Goal: Information Seeking & Learning: Learn about a topic

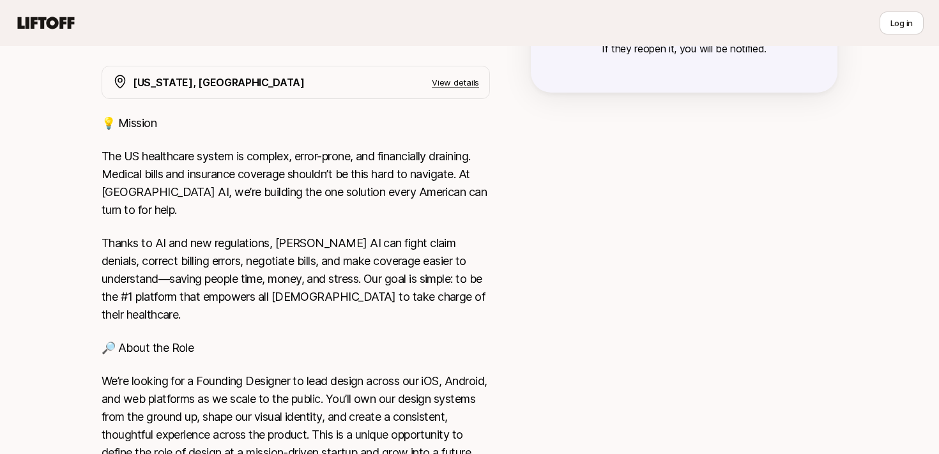
scroll to position [303, 0]
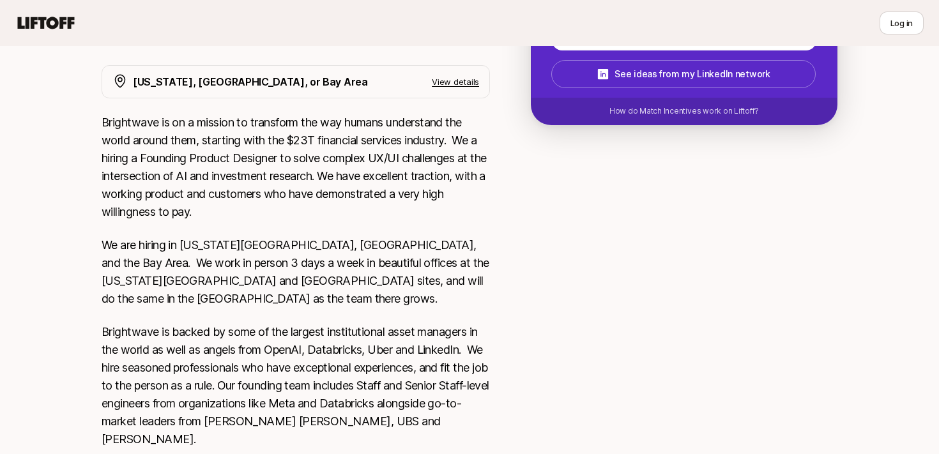
scroll to position [240, 0]
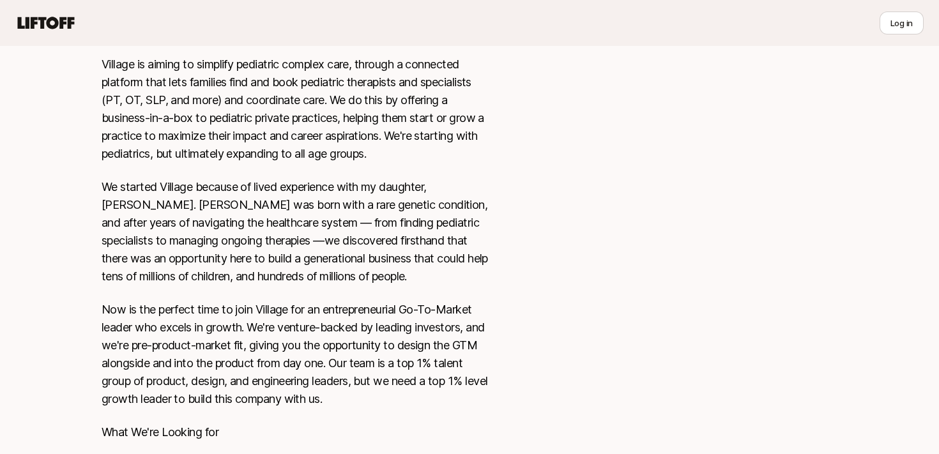
scroll to position [361, 0]
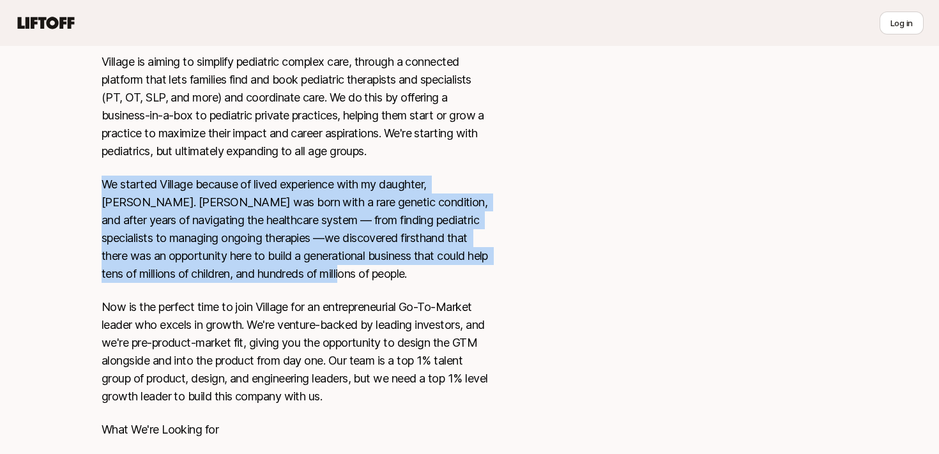
drag, startPoint x: 369, startPoint y: 280, endPoint x: 80, endPoint y: 176, distance: 306.9
click at [80, 176] on div "Brandon Terry is looking for Founding Growth / GTM Leader at Village $15,000 Ma…" at bounding box center [469, 271] width 939 height 1111
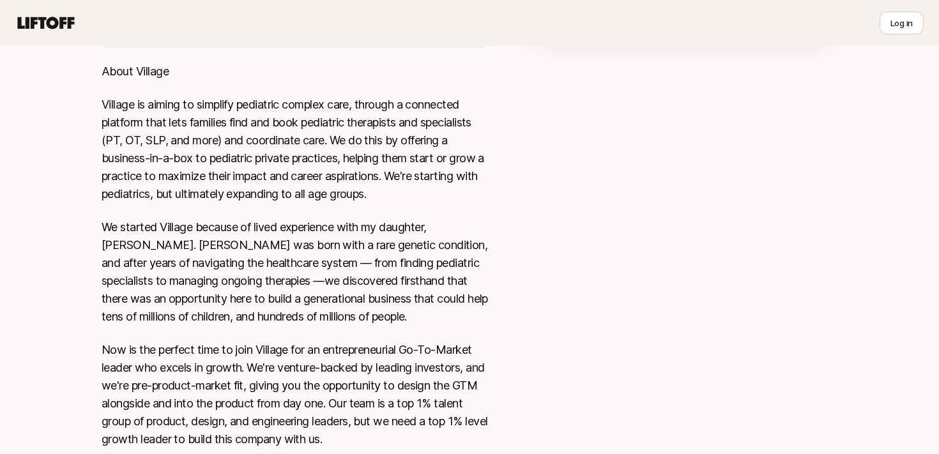
scroll to position [326, 0]
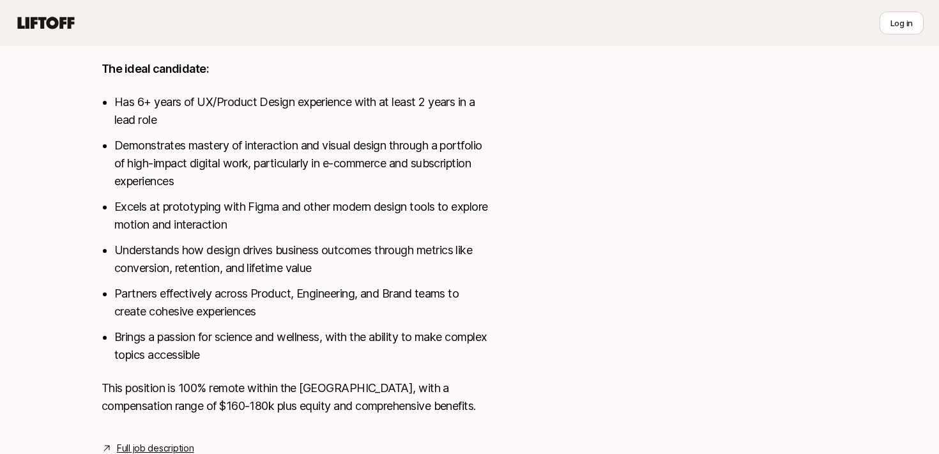
scroll to position [517, 0]
